Goal: Information Seeking & Learning: Learn about a topic

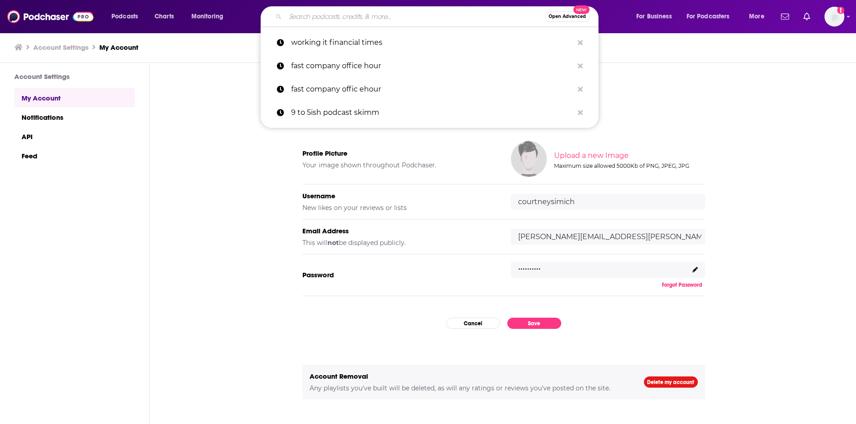
click at [305, 12] on input "Search podcasts, credits, & more..." at bounding box center [414, 16] width 259 height 14
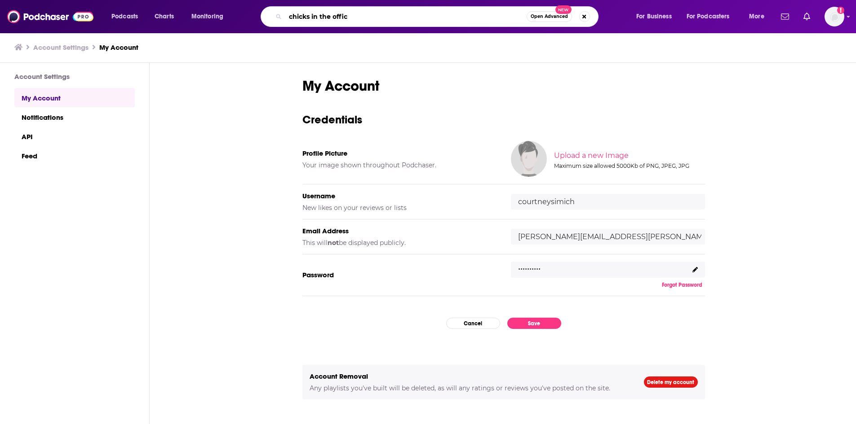
type input "chicks in the office"
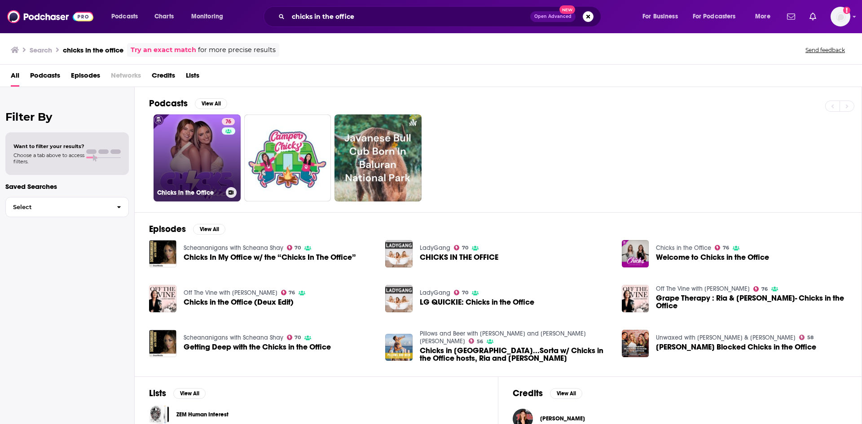
click at [198, 137] on link "76 Chicks in the Office" at bounding box center [197, 158] width 87 height 87
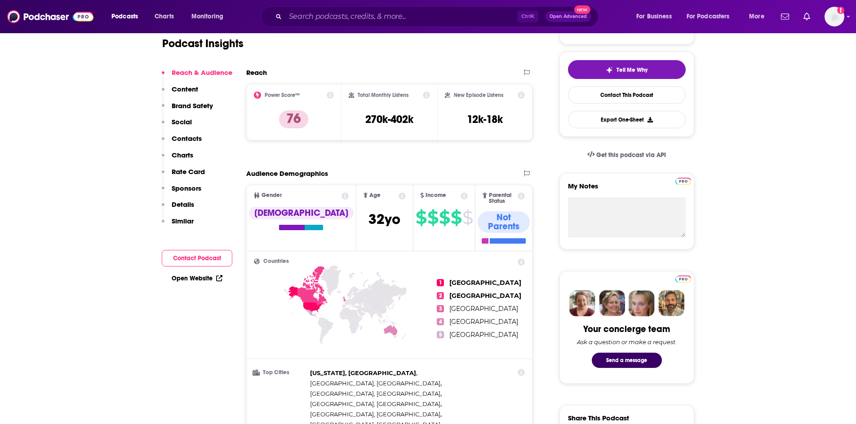
scroll to position [90, 0]
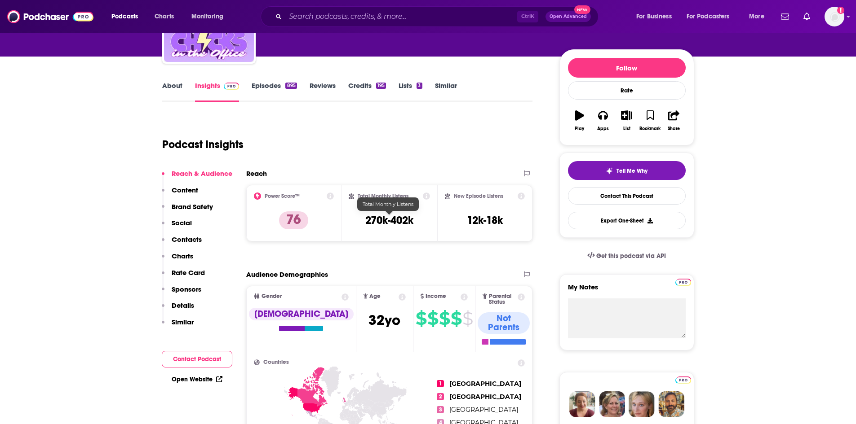
click at [400, 222] on h3 "270k-402k" at bounding box center [389, 220] width 48 height 13
click at [426, 195] on icon at bounding box center [426, 196] width 7 height 7
